Goal: Find specific page/section: Find specific page/section

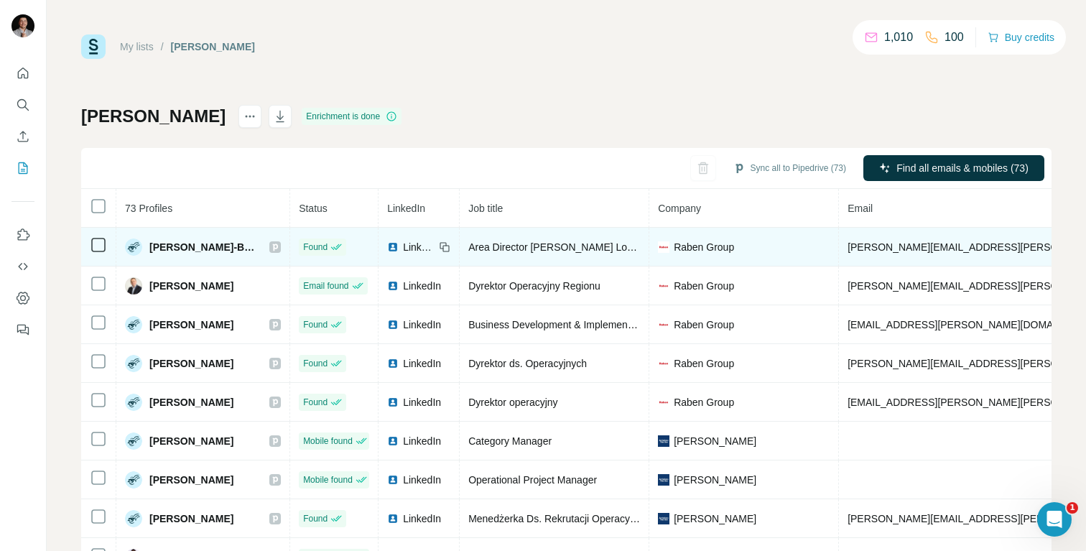
click at [399, 248] on img at bounding box center [392, 246] width 11 height 11
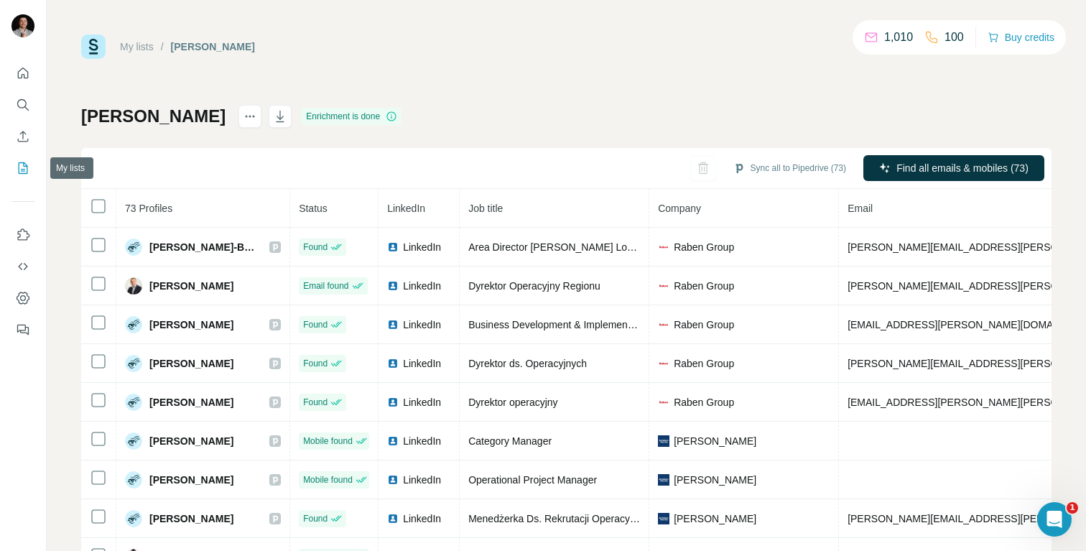
click at [22, 168] on icon "My lists" at bounding box center [23, 168] width 14 height 14
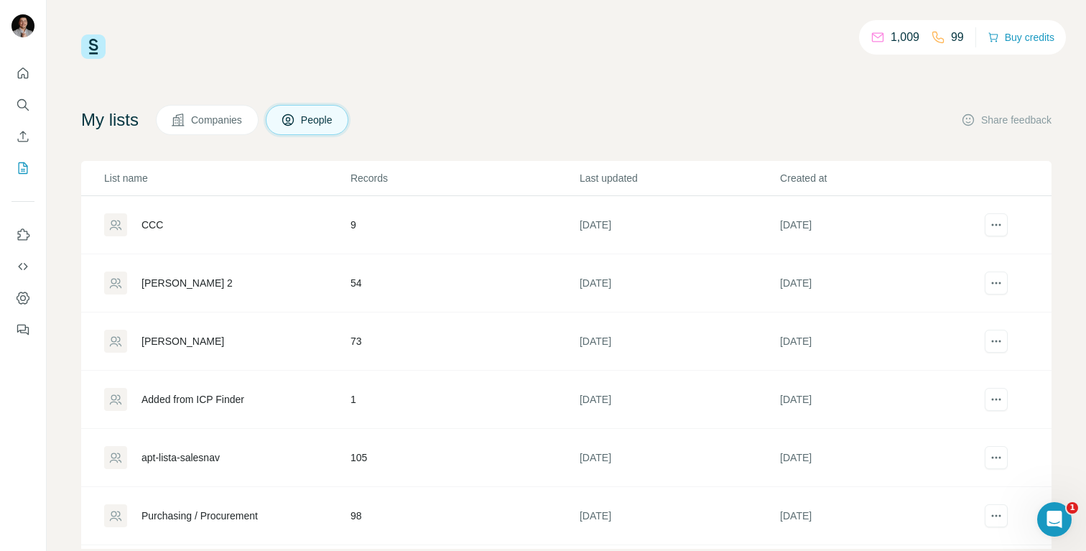
click at [206, 340] on div "[PERSON_NAME]" at bounding box center [226, 341] width 245 height 23
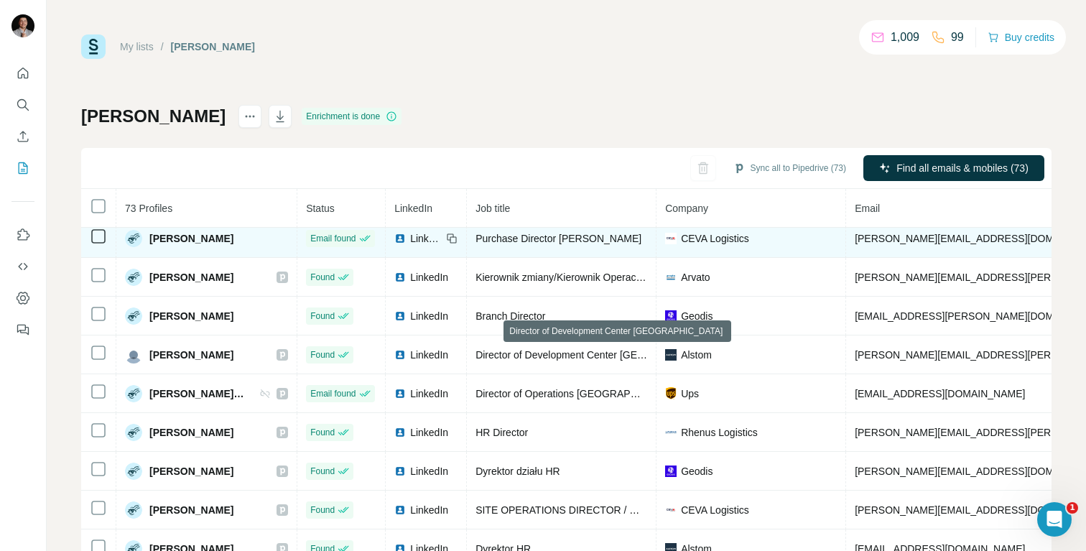
scroll to position [2492, 0]
